Goal: Task Accomplishment & Management: Manage account settings

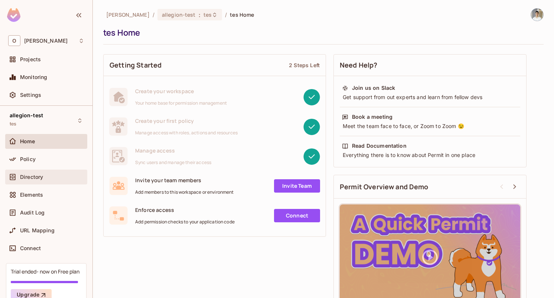
click at [35, 178] on span "Directory" at bounding box center [31, 177] width 23 height 6
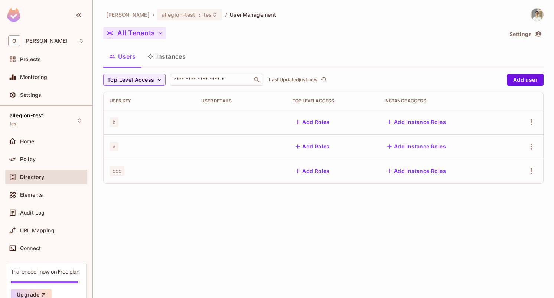
click at [141, 37] on button "All Tenants" at bounding box center [134, 33] width 63 height 12
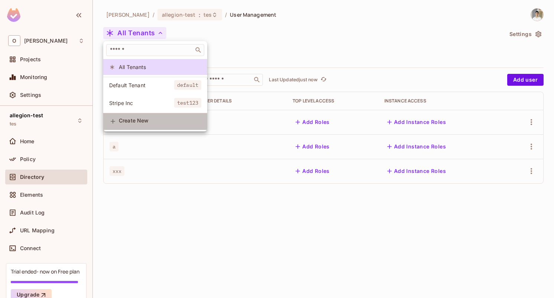
click at [151, 119] on span "Create New" at bounding box center [160, 121] width 82 height 6
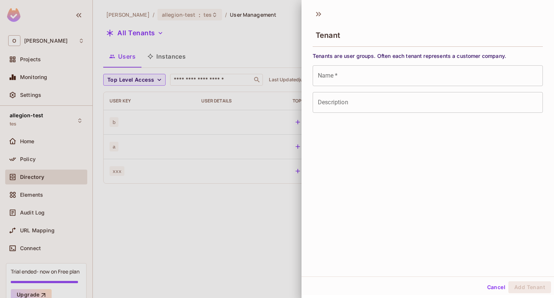
click at [367, 70] on input "Name   *" at bounding box center [428, 75] width 230 height 21
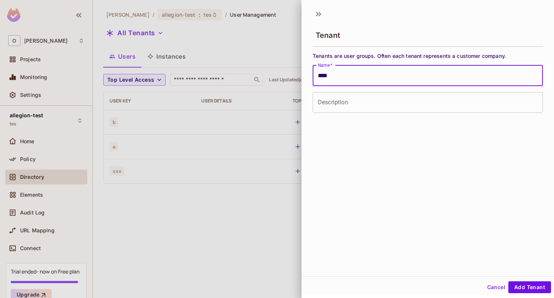
type input "****"
click at [460, 234] on div "Tenant Tenants are user groups. Often each tenant represents a customer company…" at bounding box center [428, 140] width 253 height 271
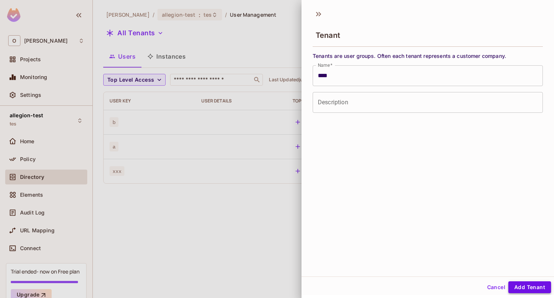
click at [524, 286] on button "Add Tenant" at bounding box center [529, 287] width 43 height 12
